Goal: Task Accomplishment & Management: Complete application form

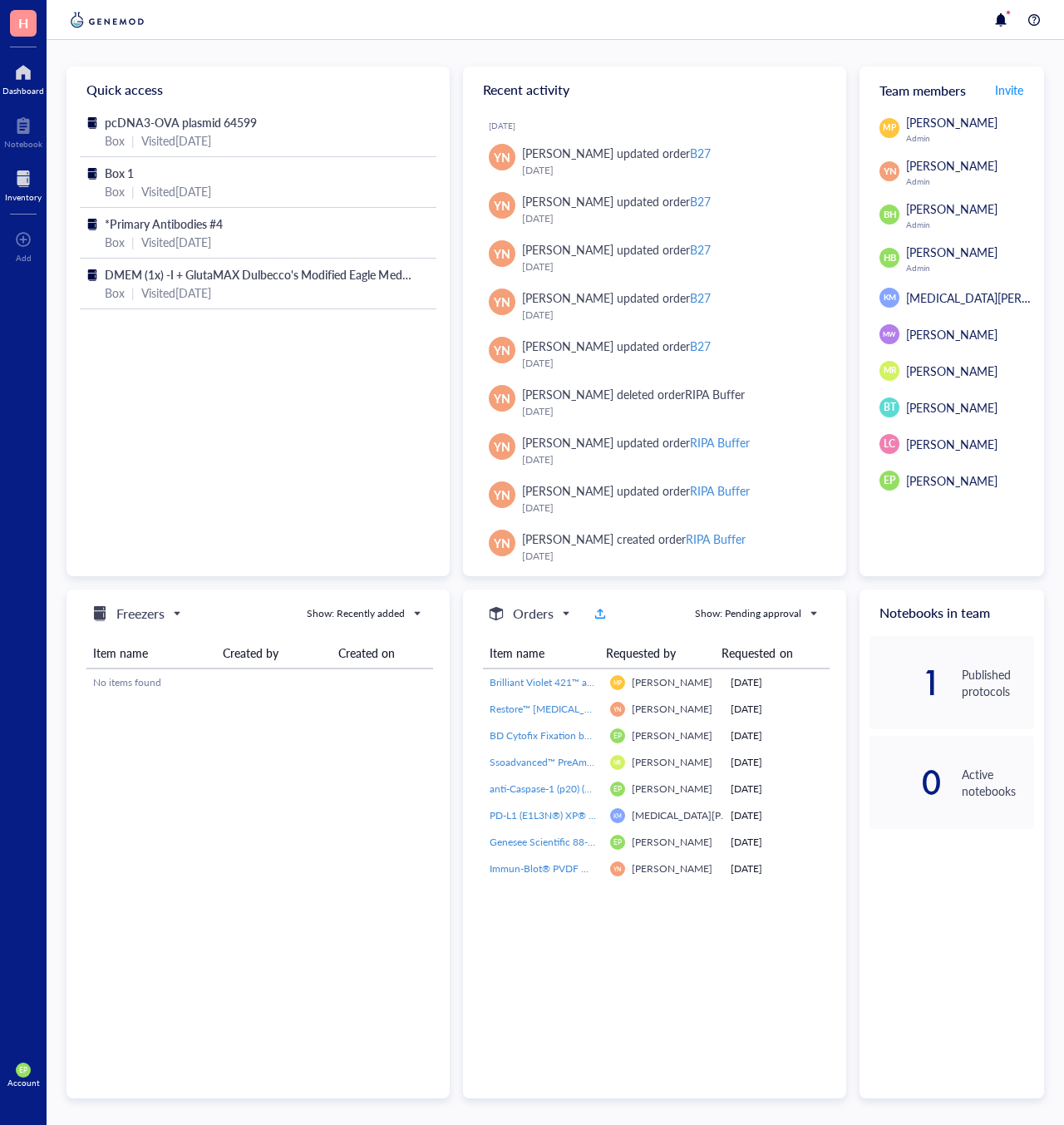
click at [26, 193] on div "Inventory" at bounding box center [23, 197] width 37 height 10
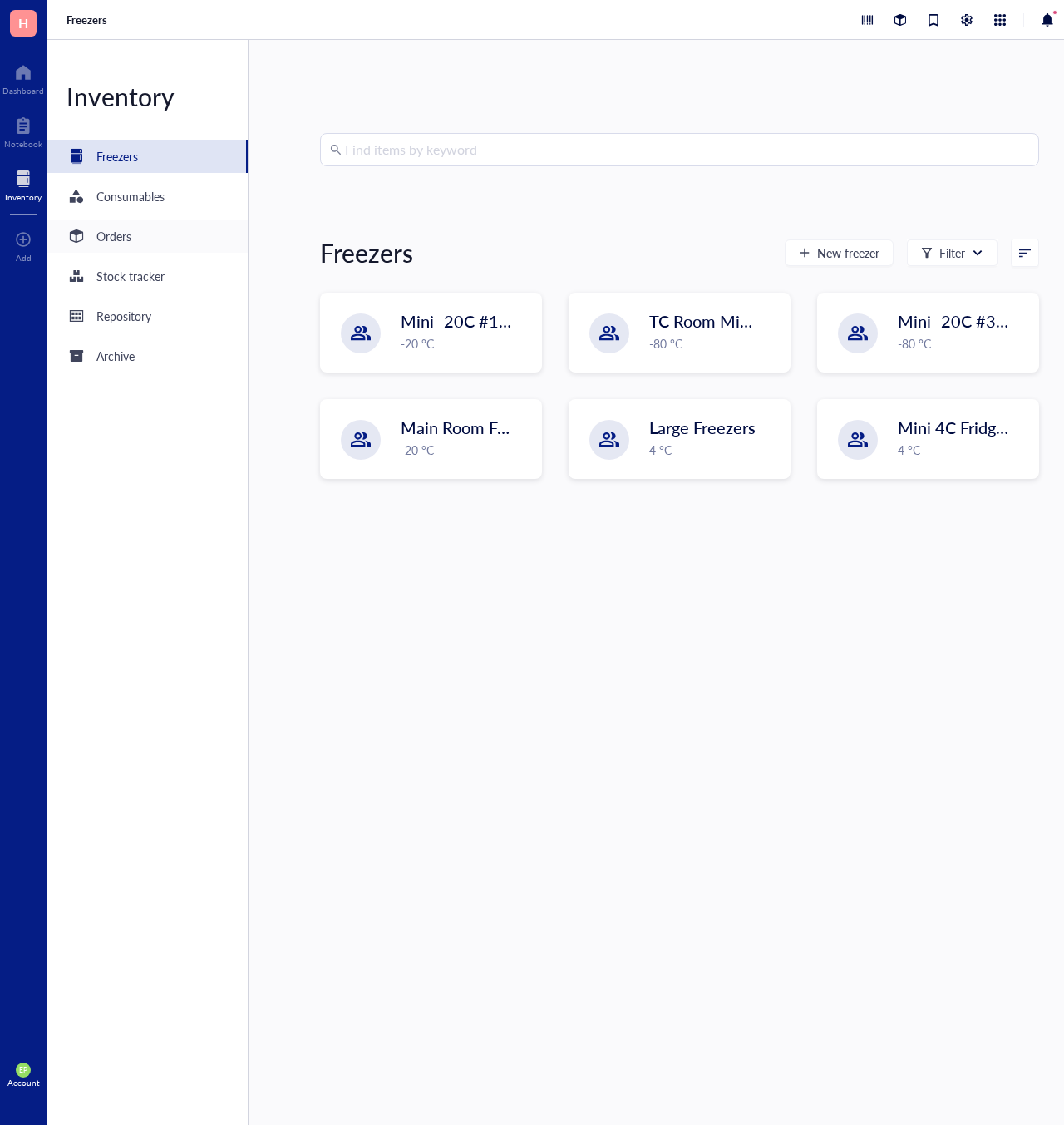
click at [121, 241] on div "Orders" at bounding box center [113, 235] width 35 height 18
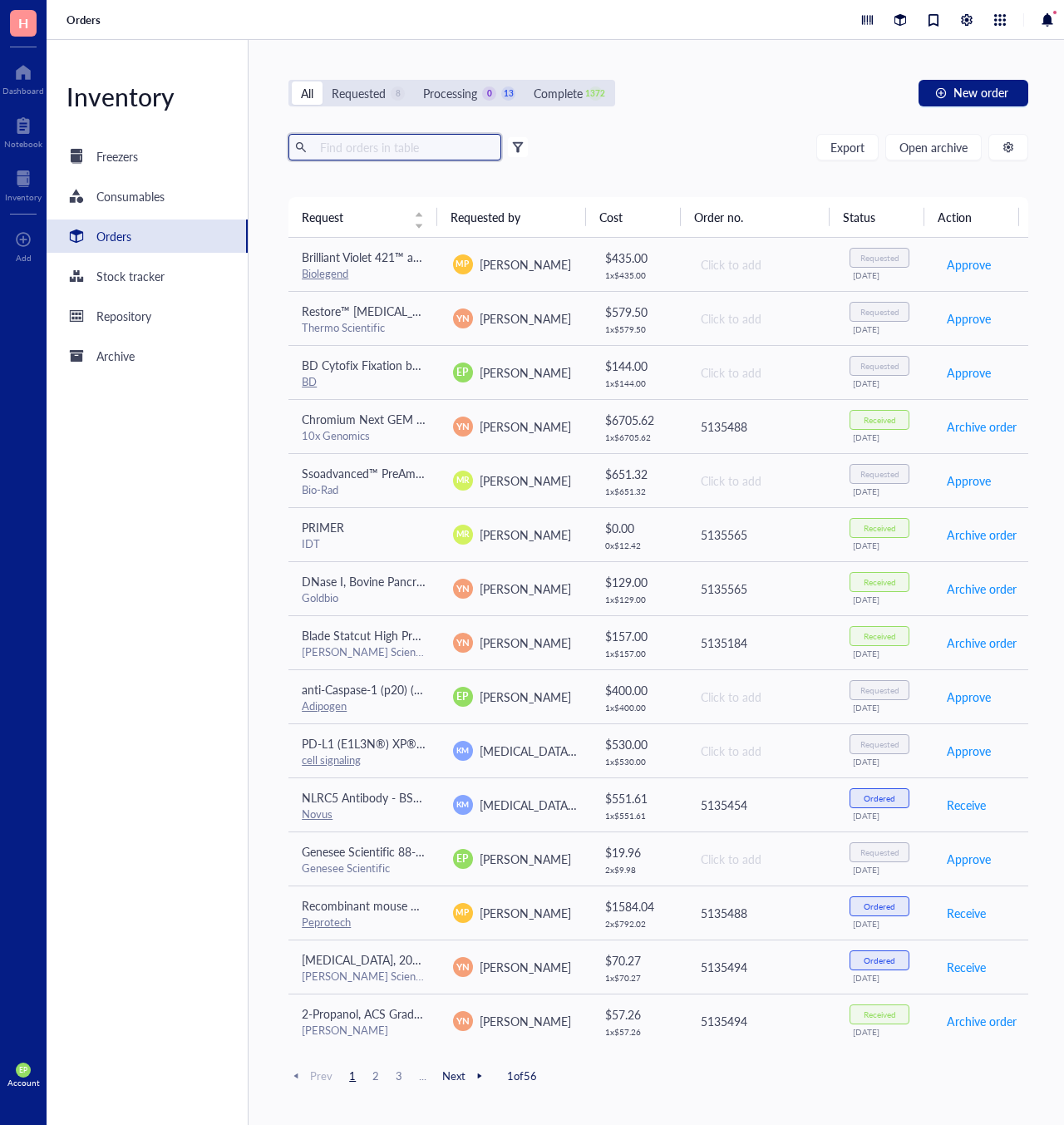
click at [397, 144] on input "text" at bounding box center [403, 147] width 181 height 25
paste input "BP 231–100"
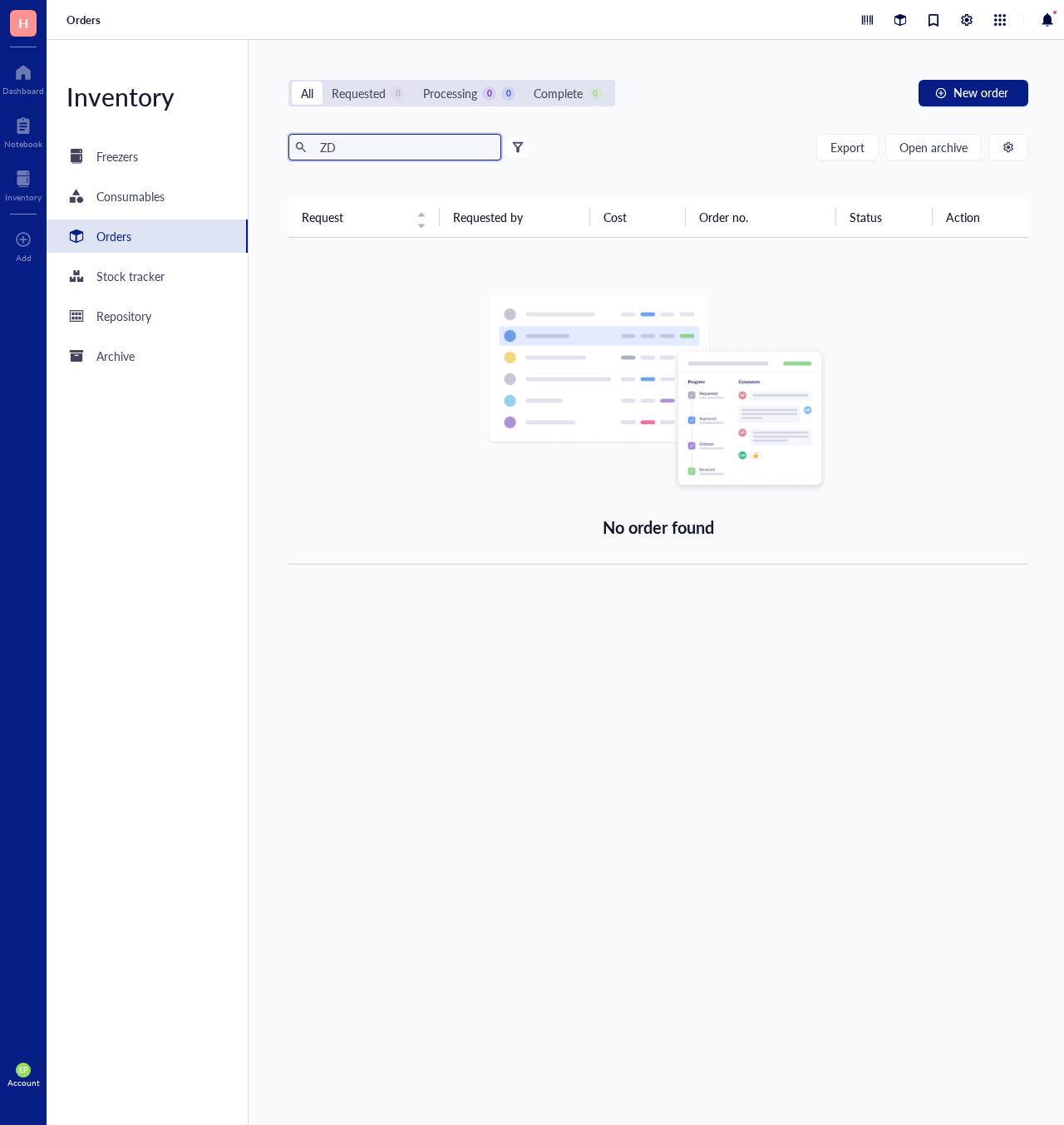
type input "Z"
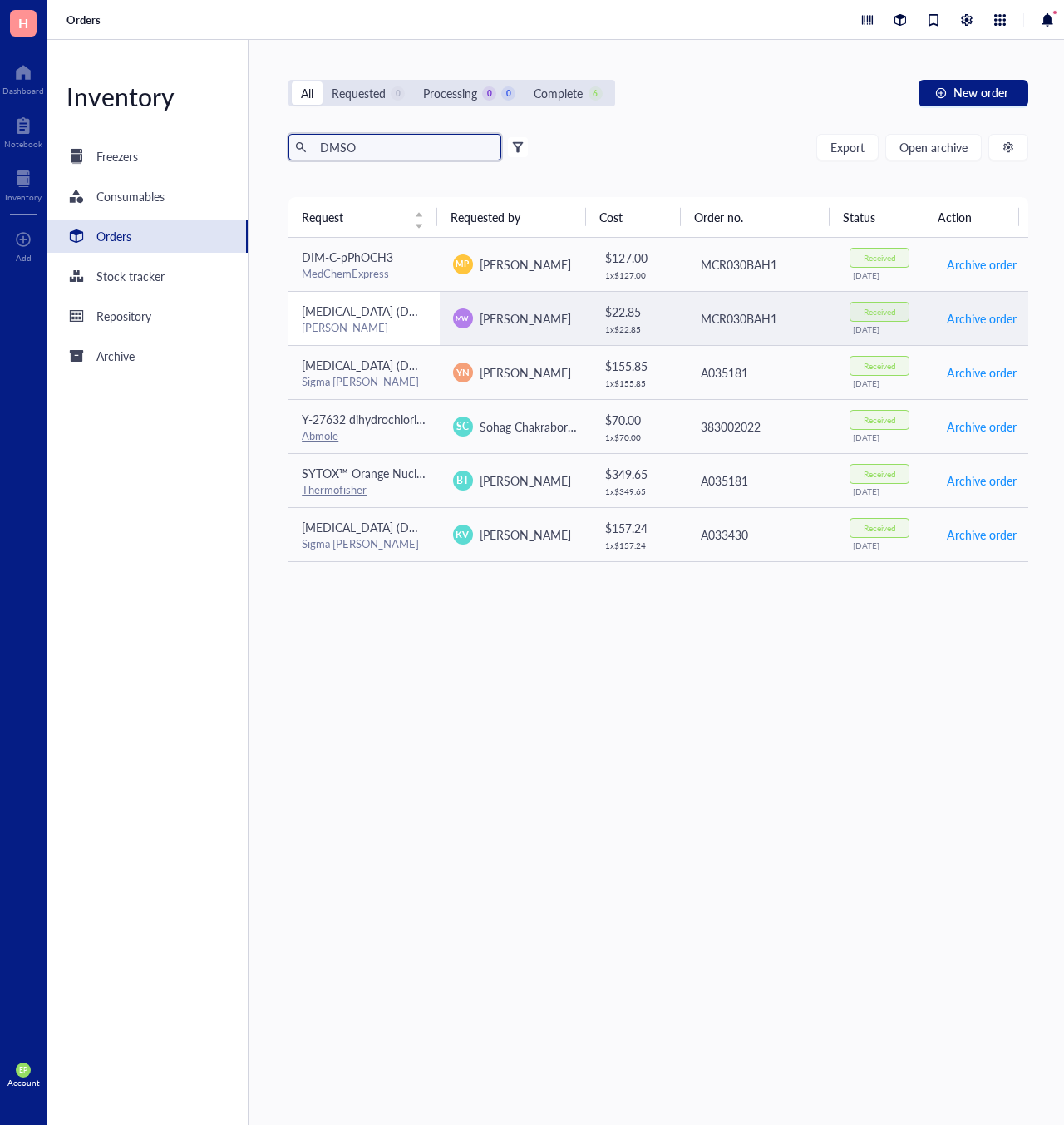
type input "DMSO"
click at [370, 341] on td "[MEDICAL_DATA] (DMSO), Hybri-Max™, sterile, suitable for hybridoma, ≥99.7% [PER…" at bounding box center [363, 317] width 150 height 54
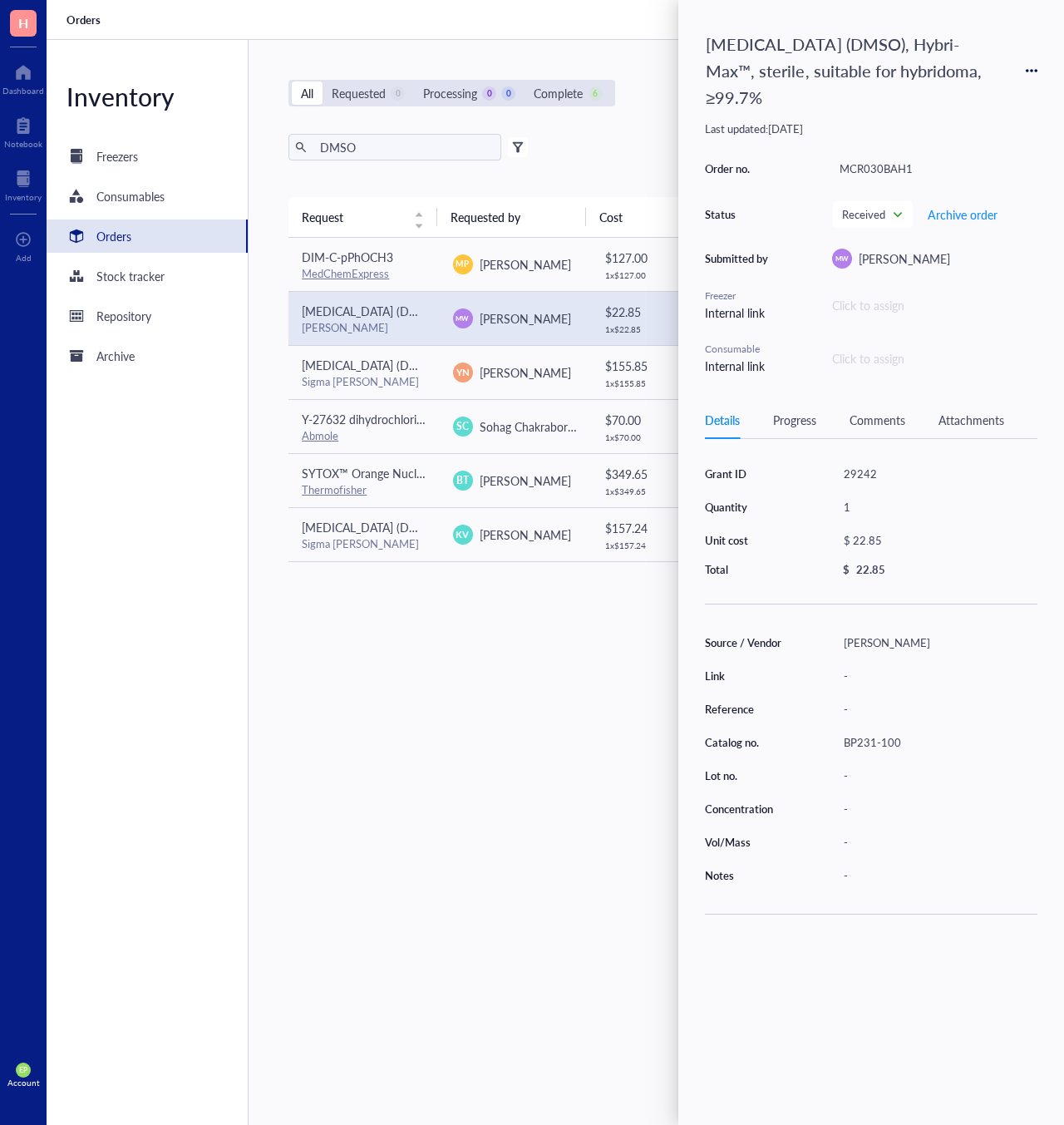
click at [1042, 68] on div "[MEDICAL_DATA] (DMSO), Hybri-Max™, sterile, suitable for hybridoma, ≥99.7% Last…" at bounding box center [870, 562] width 385 height 1125
click at [1032, 71] on icon at bounding box center [1032, 71] width 12 height 12
click at [947, 93] on span "Request again" at bounding box center [972, 94] width 105 height 18
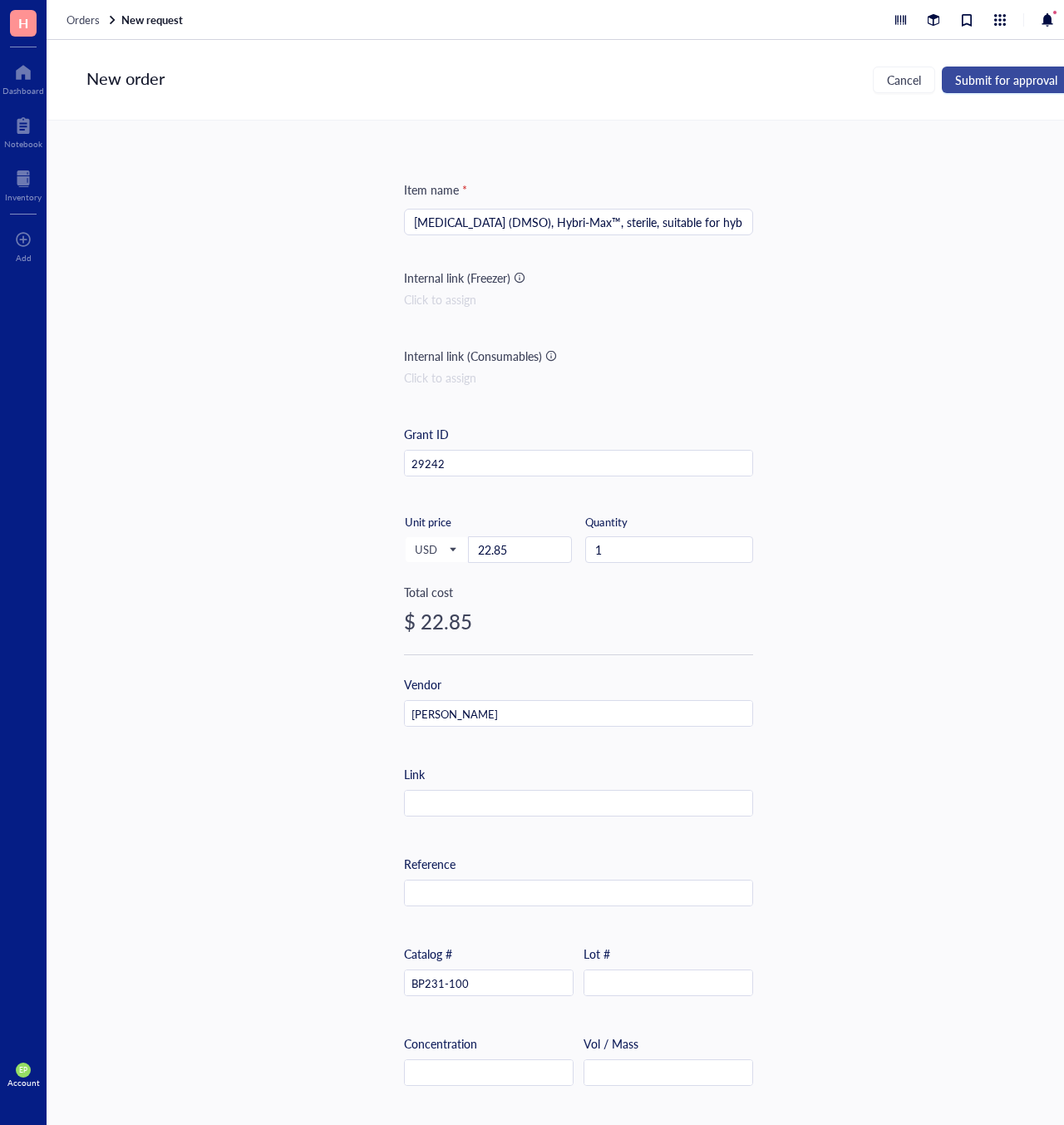
click at [980, 86] on span "Submit for approval" at bounding box center [1006, 80] width 102 height 14
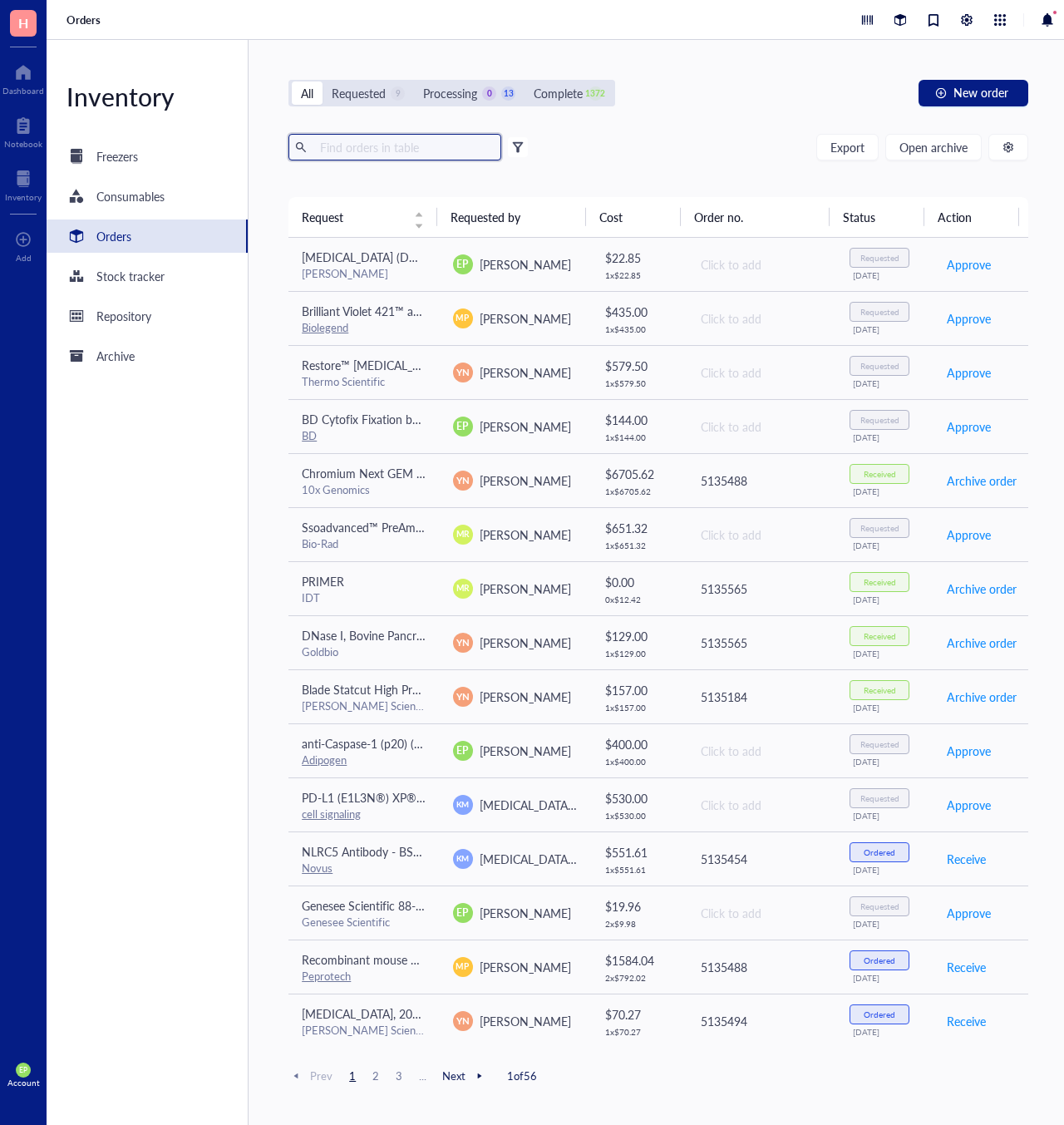
click at [409, 147] on input "text" at bounding box center [403, 147] width 181 height 25
type input "halt"
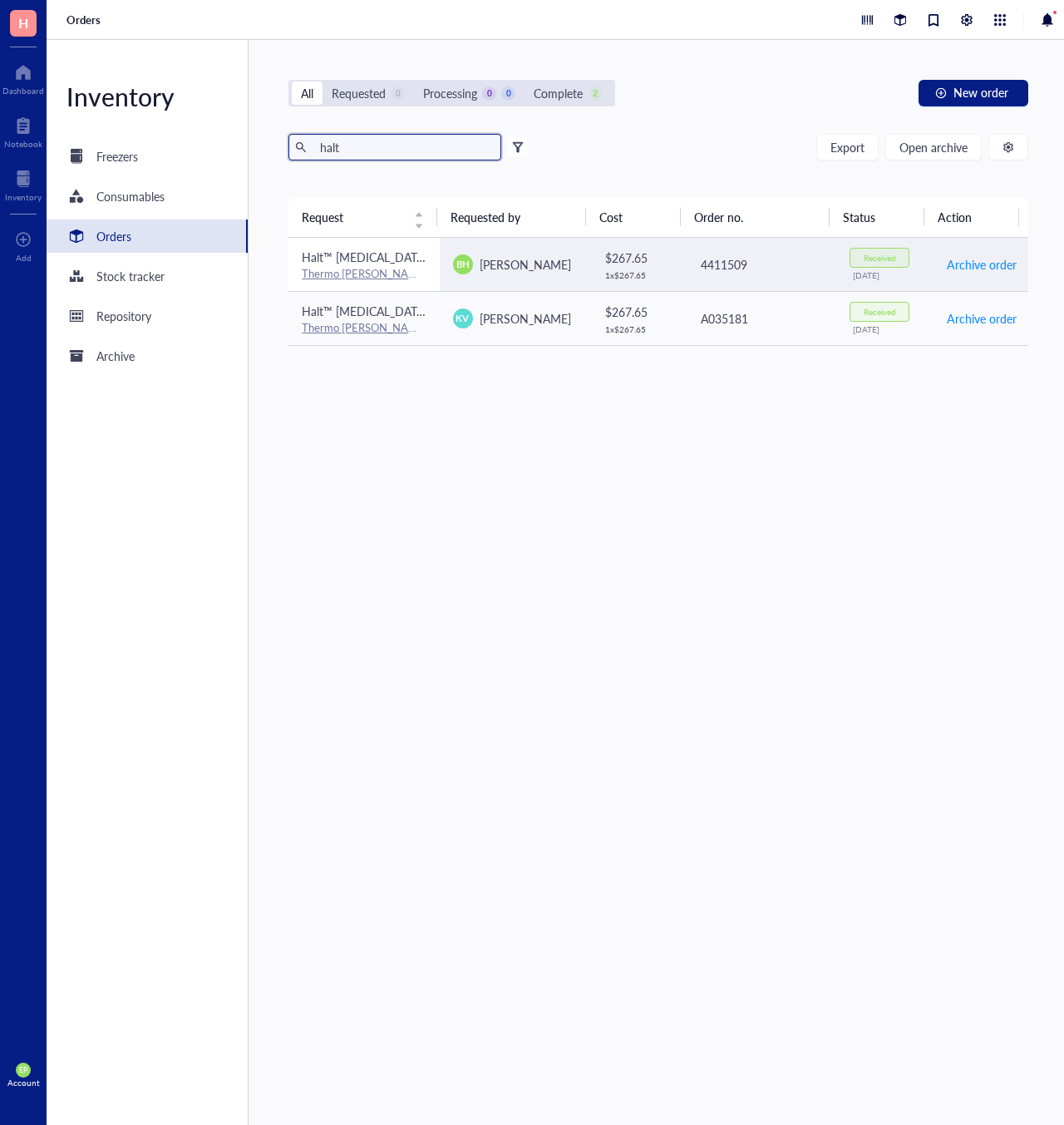
click at [425, 252] on td "Halt™ [MEDICAL_DATA] and Phosphatase Inhibitor Cocktail, EDTA-free (100X) Therm…" at bounding box center [363, 264] width 150 height 54
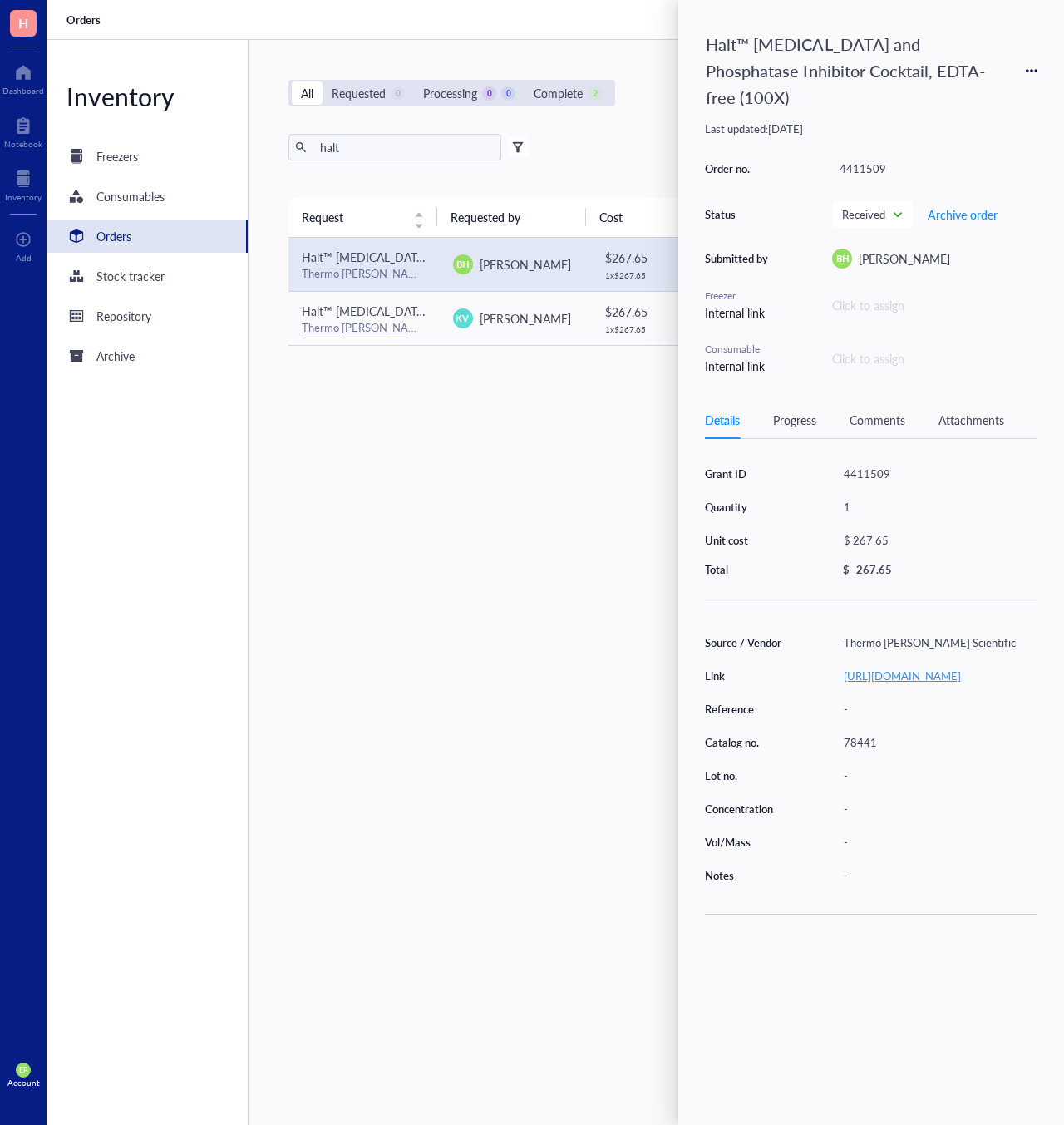
click at [894, 668] on link "[URL][DOMAIN_NAME]" at bounding box center [901, 676] width 117 height 16
click at [1031, 69] on icon at bounding box center [1032, 71] width 3 height 3
click at [988, 78] on span "Request again" at bounding box center [972, 81] width 105 height 18
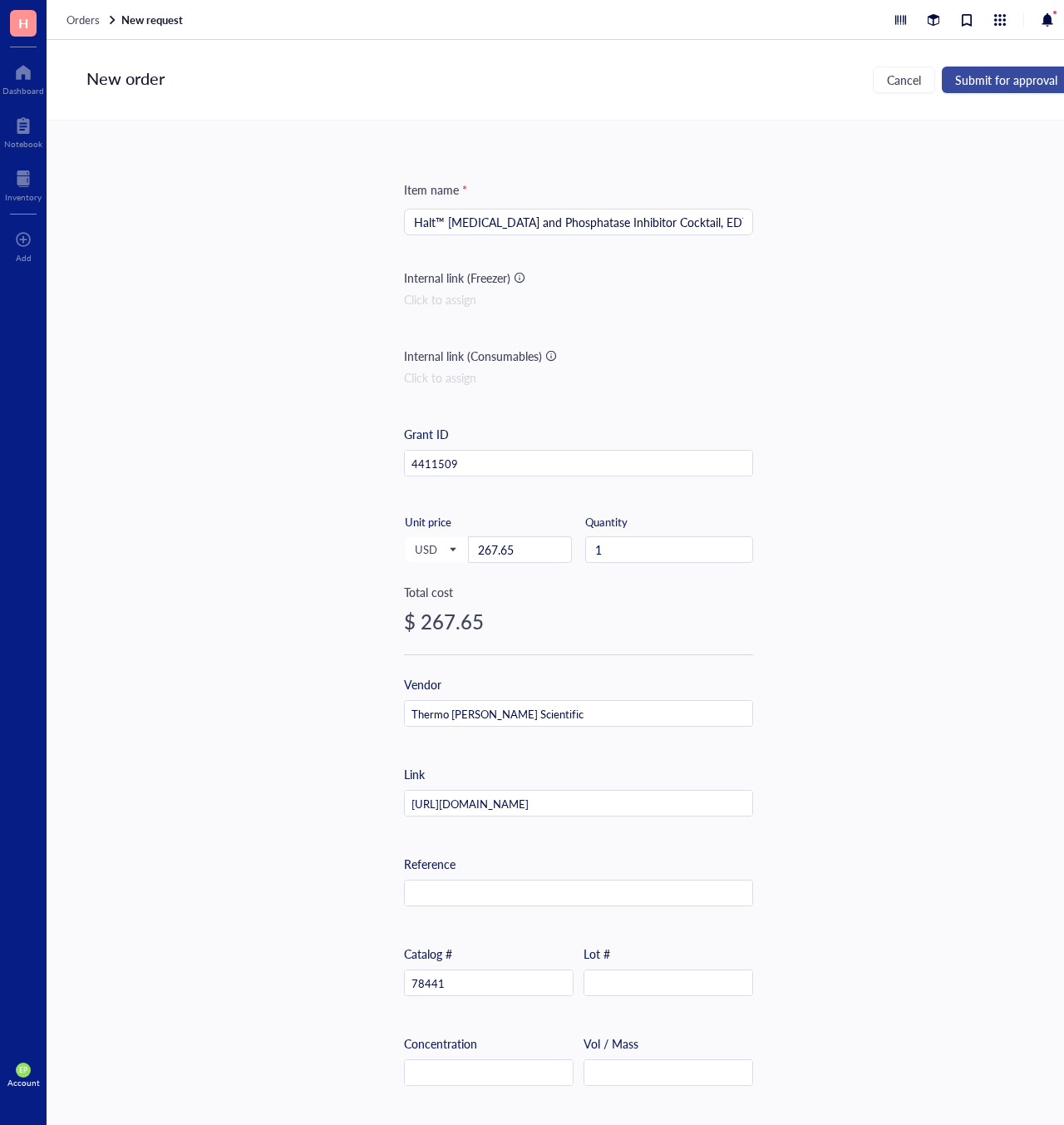
click at [995, 80] on span "Submit for approval" at bounding box center [1006, 80] width 102 height 14
